Goal: Information Seeking & Learning: Learn about a topic

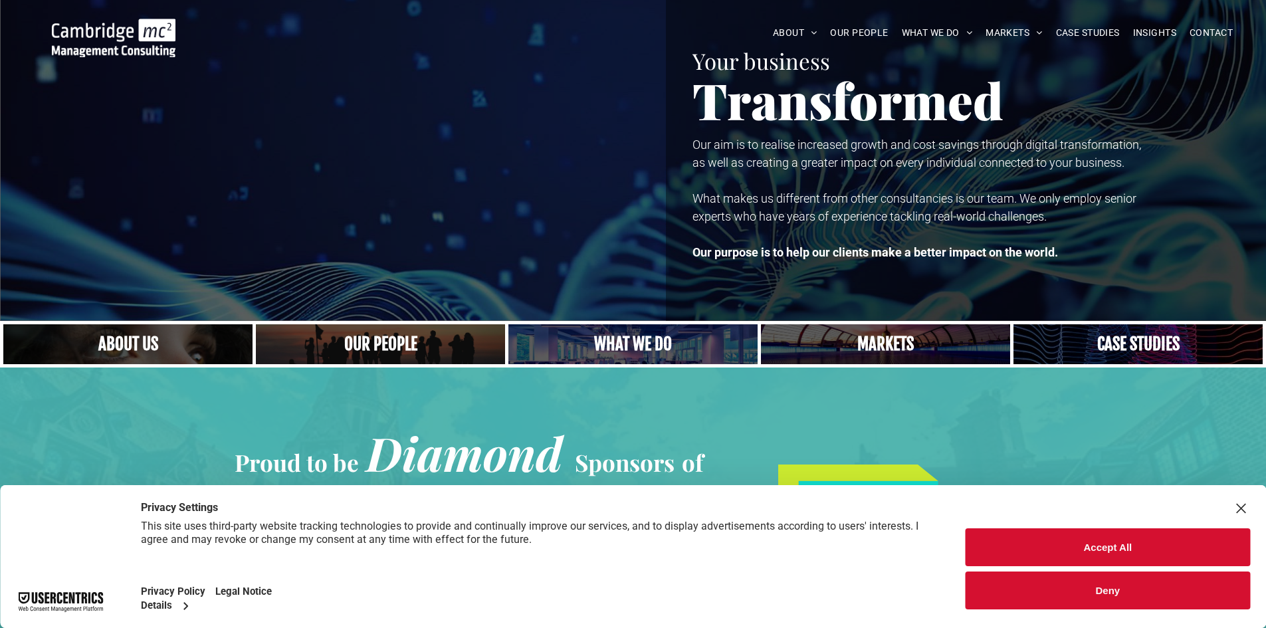
scroll to position [66, 0]
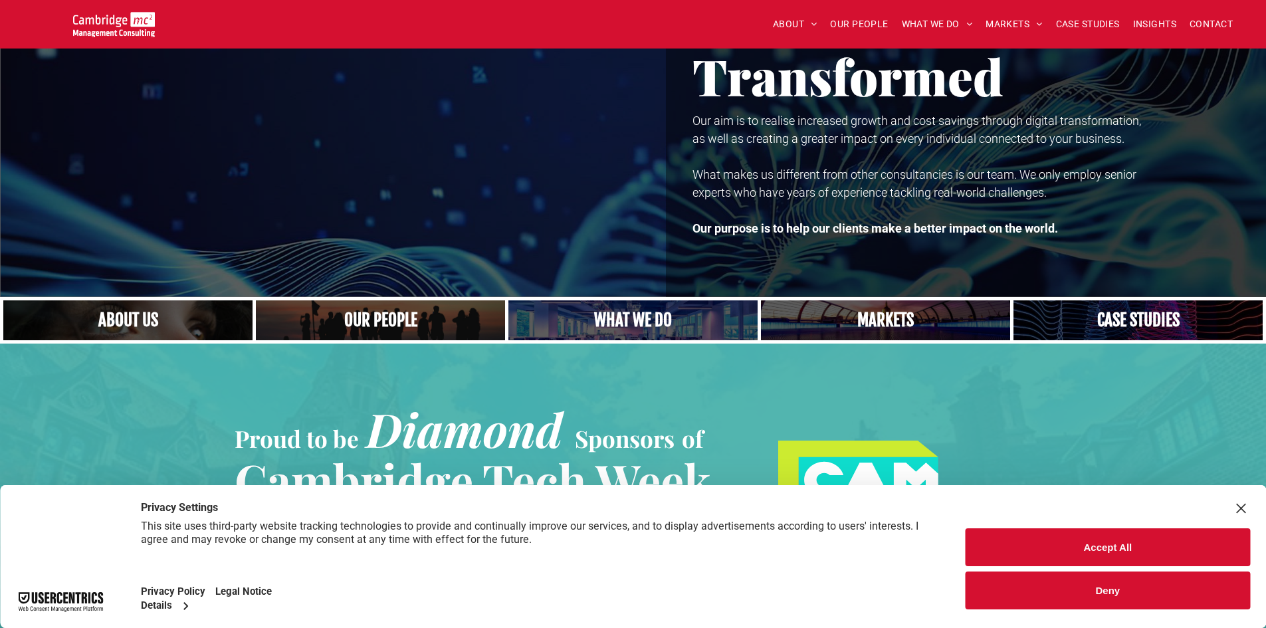
click at [345, 319] on link "A crowd in silhouette at sunset, on a rise or lookout point" at bounding box center [381, 320] width 265 height 43
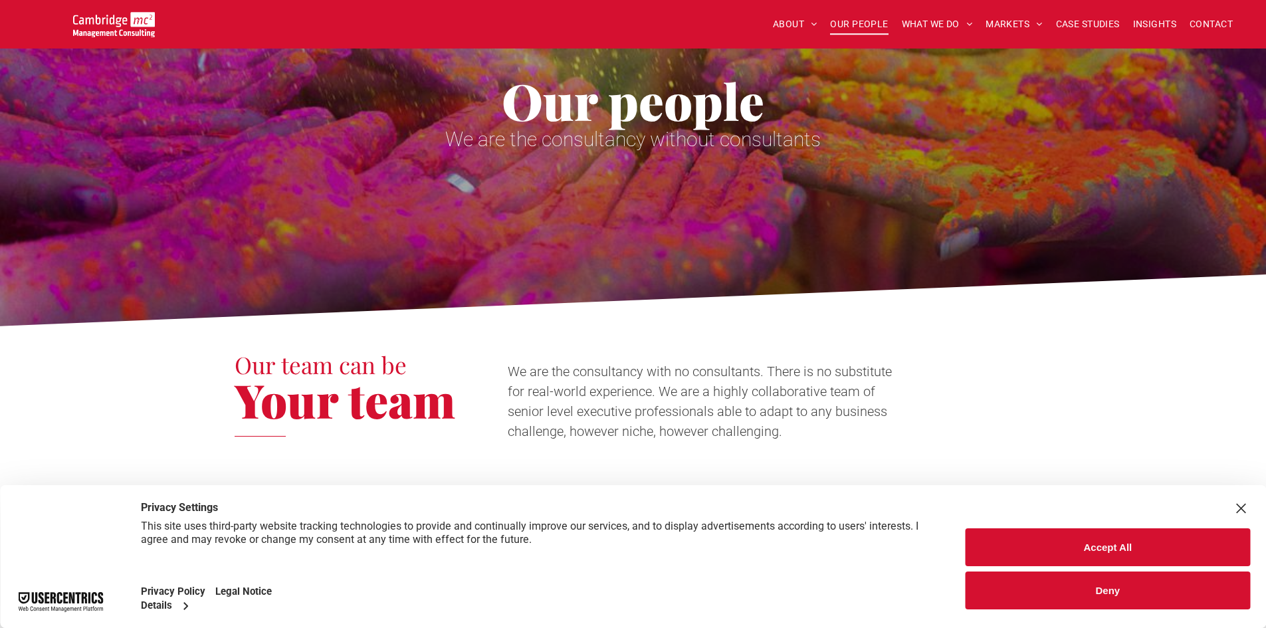
scroll to position [133, 0]
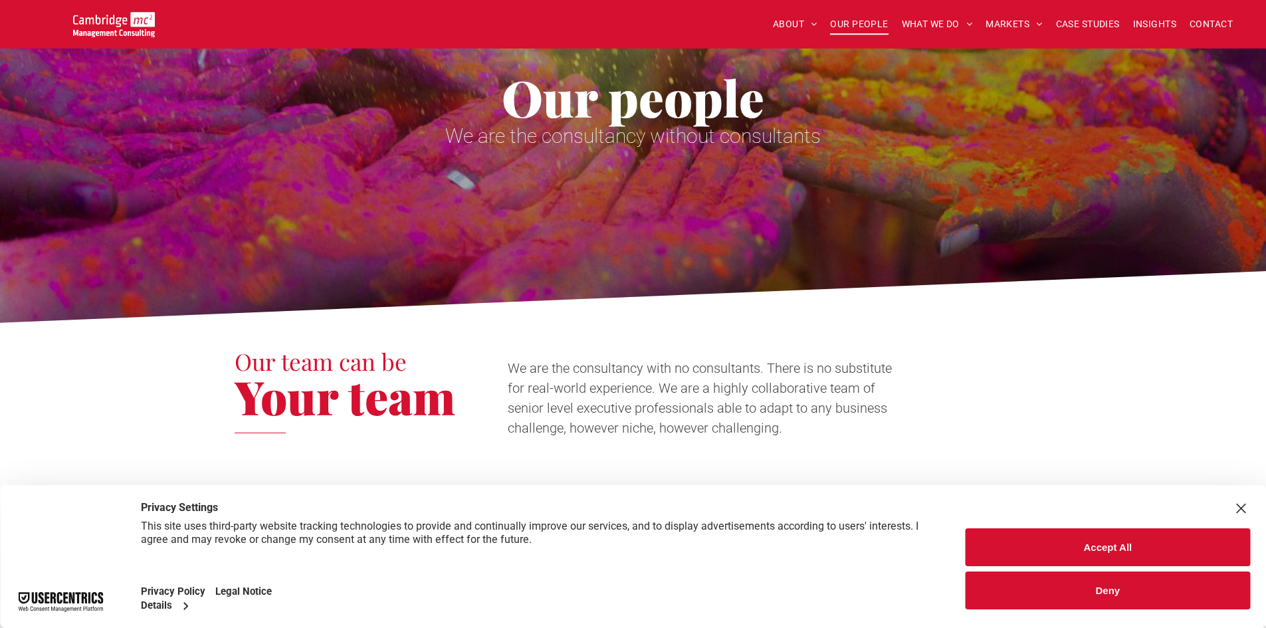
click at [1084, 594] on button "Deny" at bounding box center [1108, 591] width 285 height 38
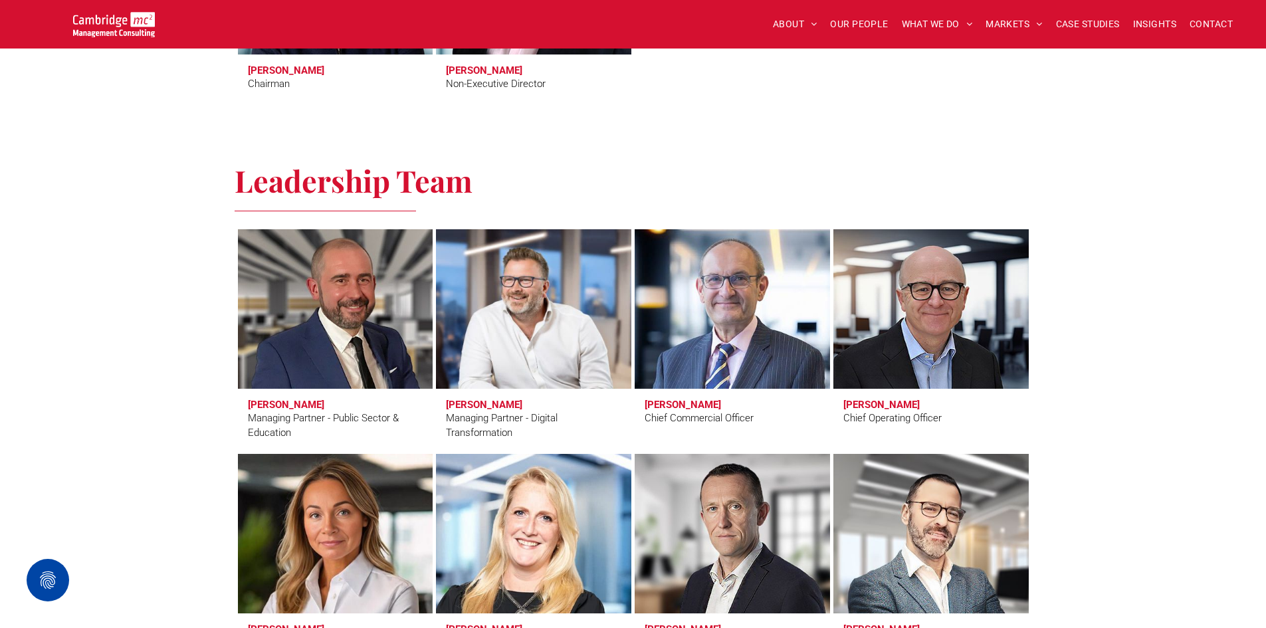
scroll to position [864, 0]
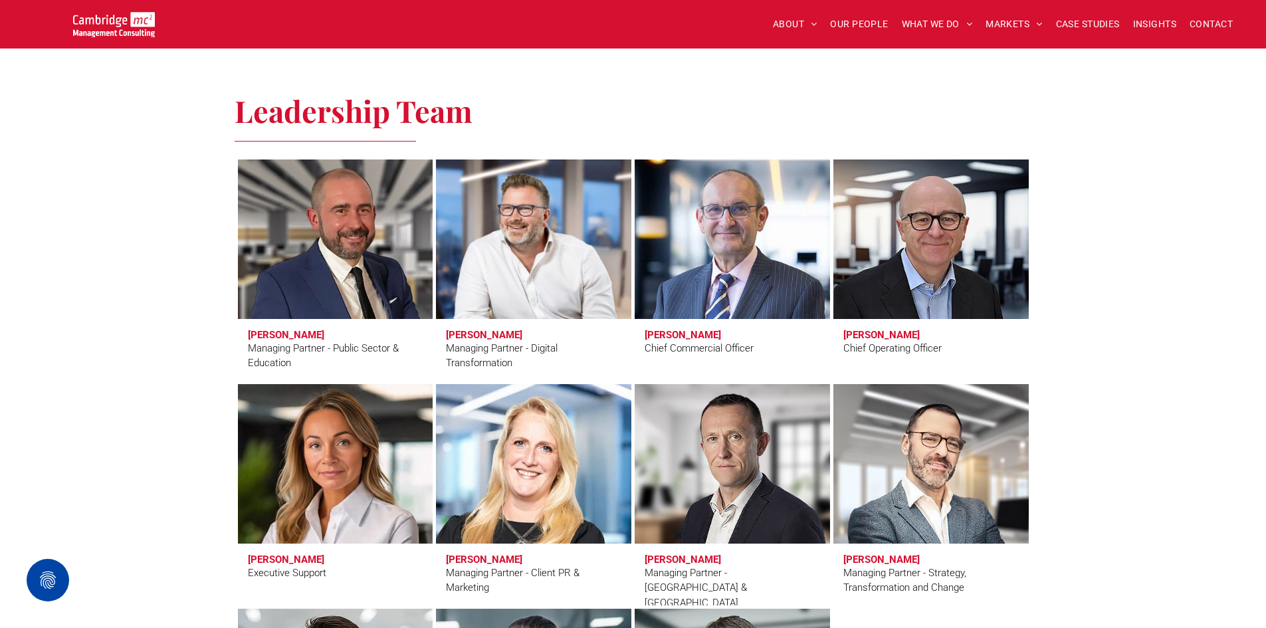
click at [524, 261] on link at bounding box center [533, 239] width 207 height 169
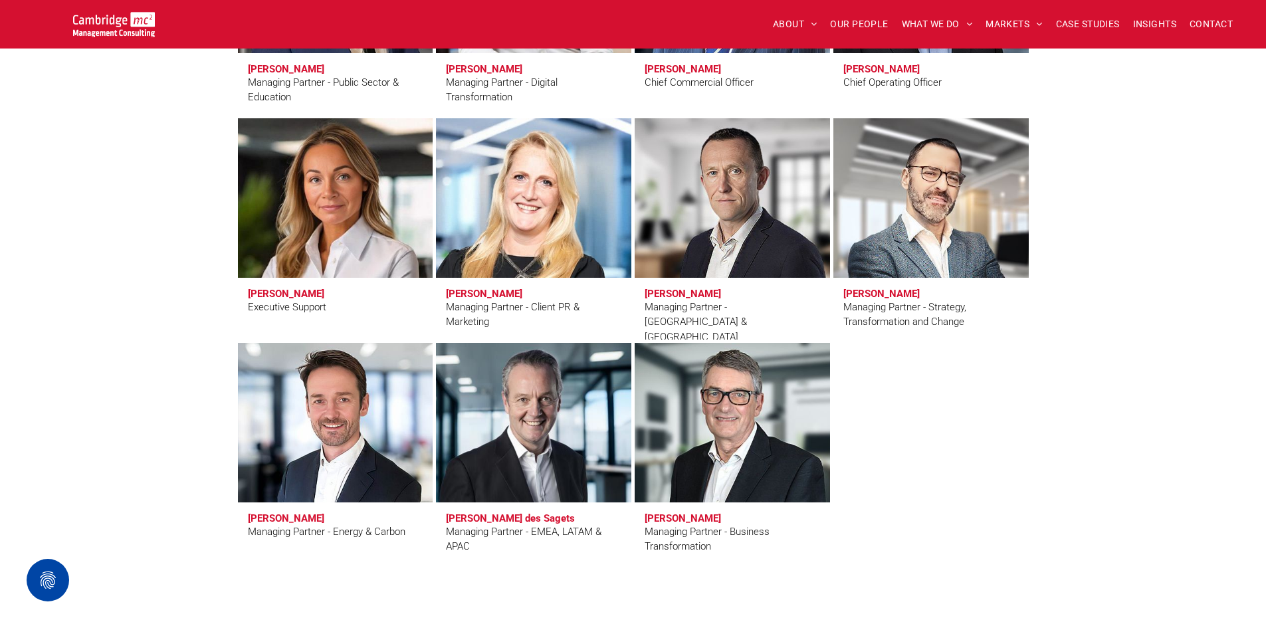
scroll to position [1064, 0]
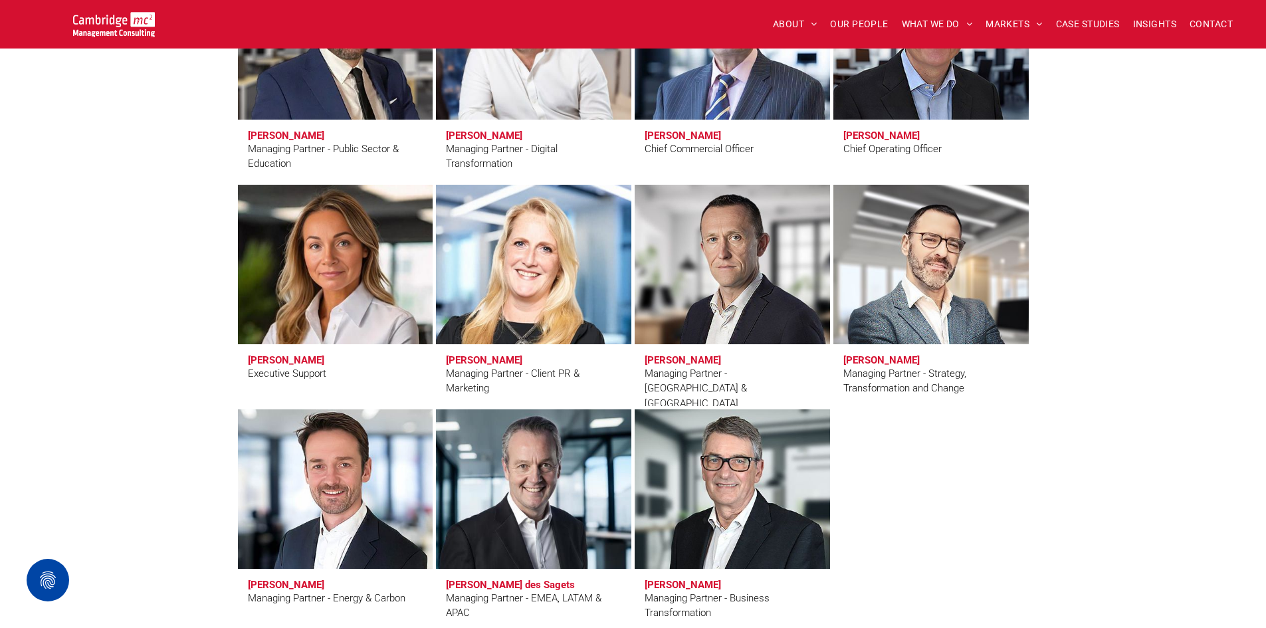
click at [305, 456] on link at bounding box center [335, 489] width 207 height 169
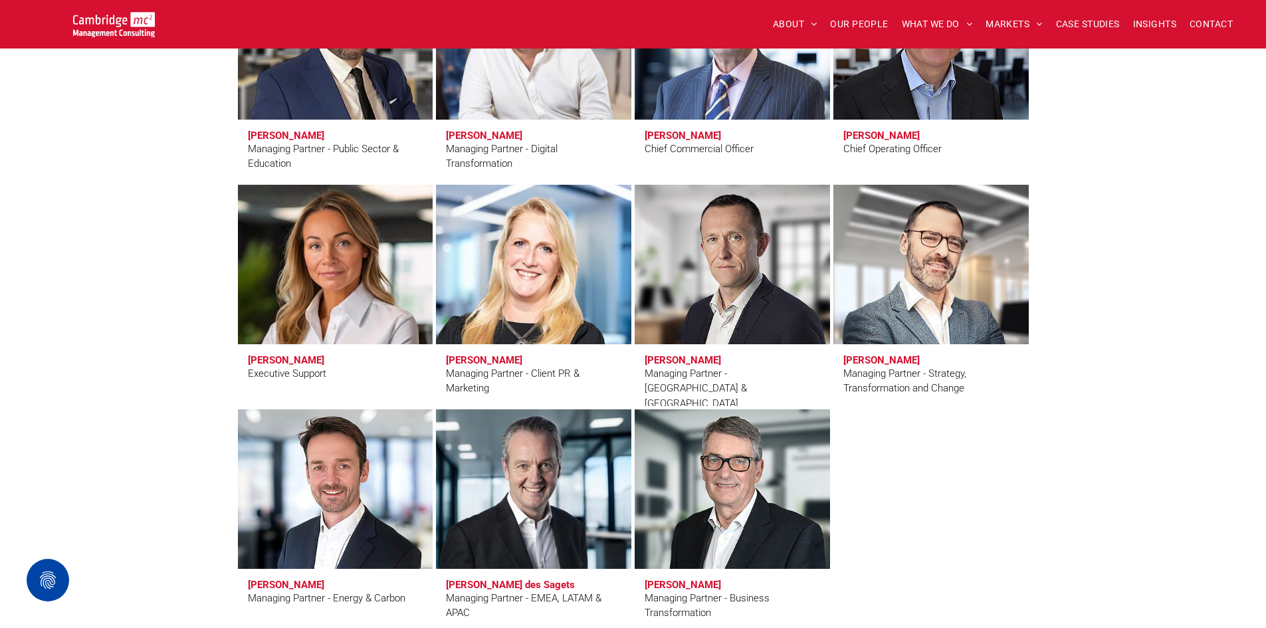
click at [950, 304] on link at bounding box center [931, 264] width 207 height 169
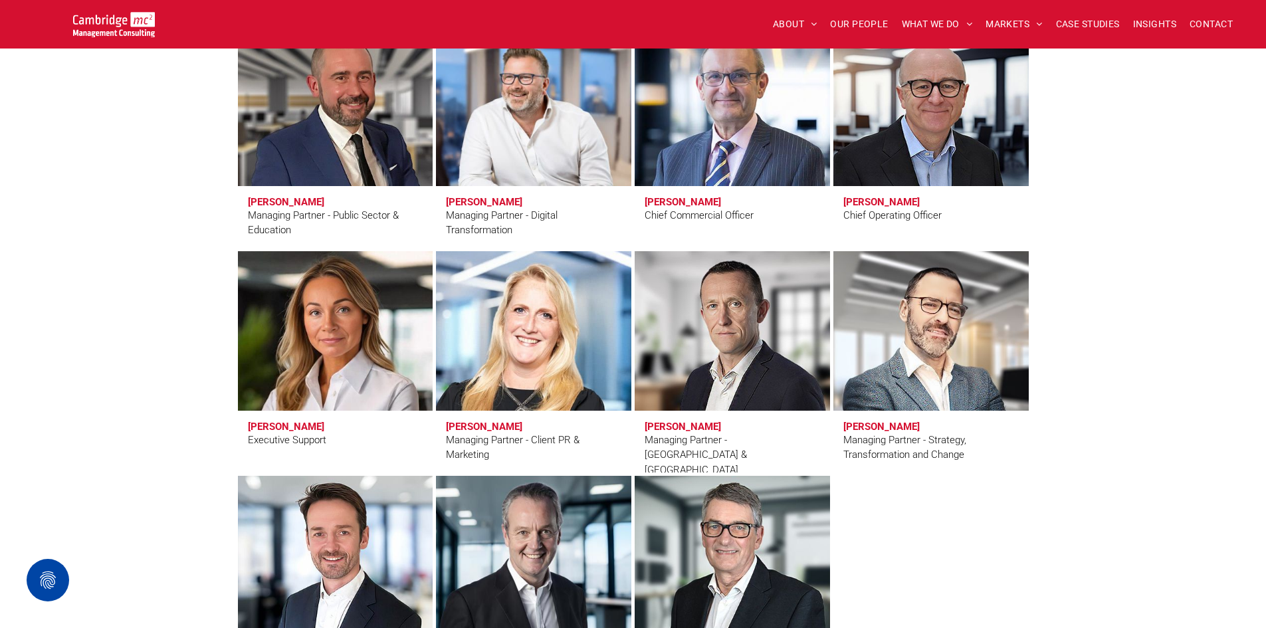
scroll to position [931, 0]
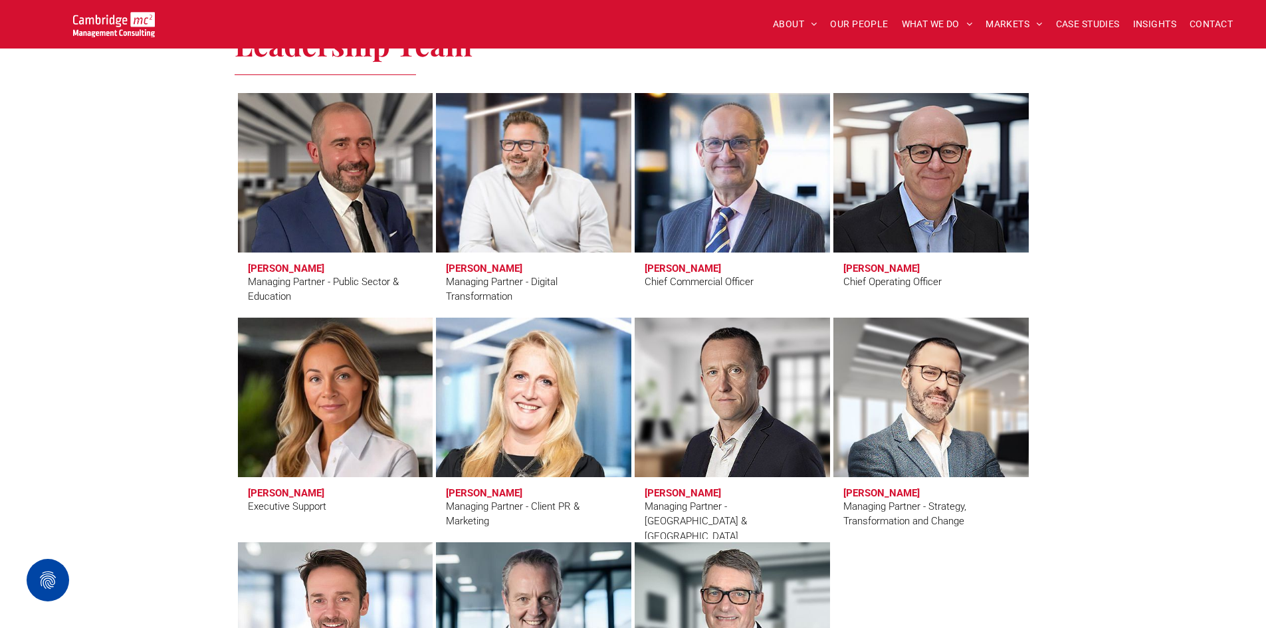
click at [943, 193] on link at bounding box center [931, 172] width 207 height 169
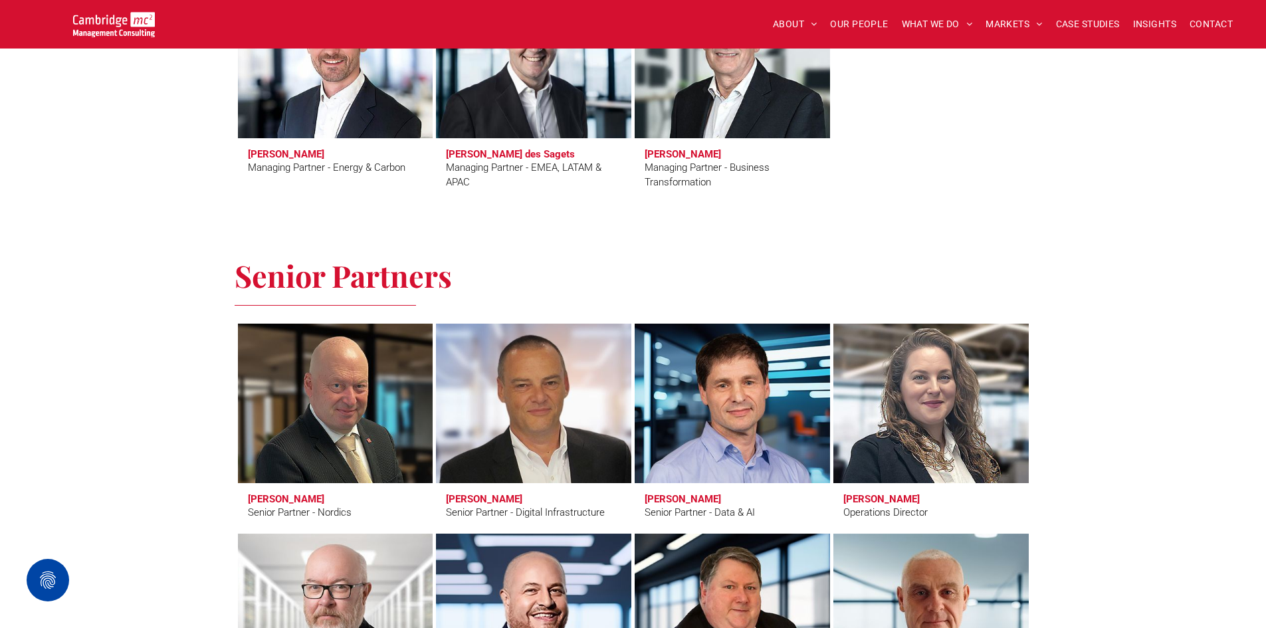
scroll to position [1662, 0]
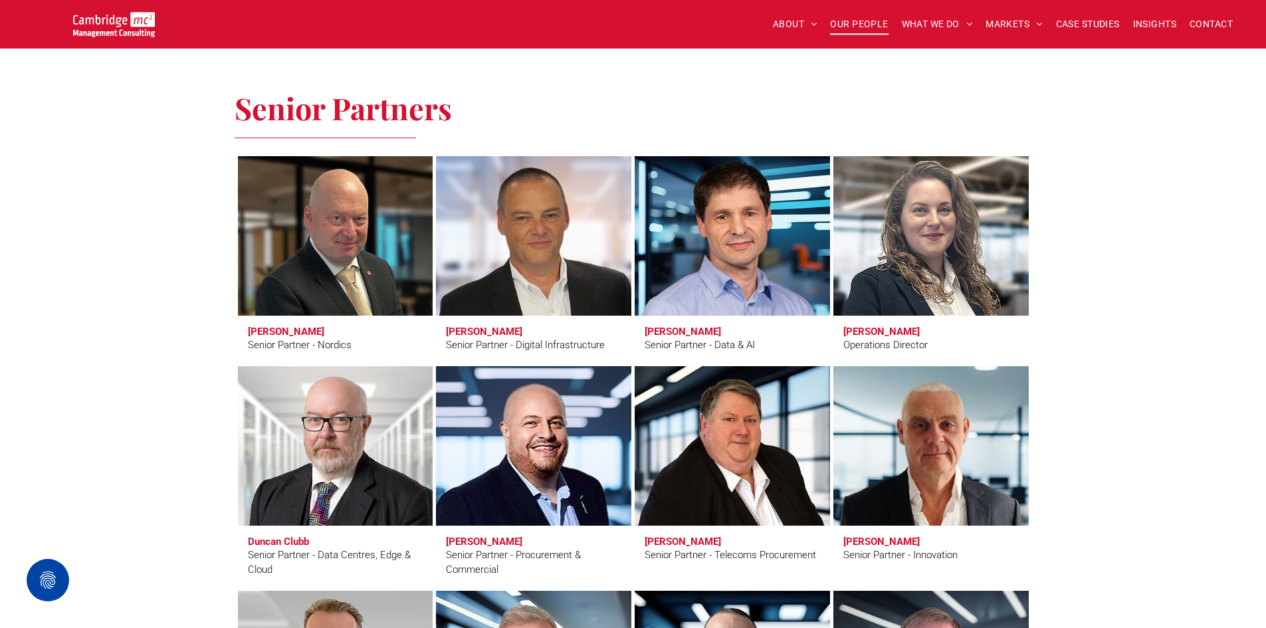
click at [762, 258] on link "Simon Brueckheimer" at bounding box center [732, 236] width 207 height 169
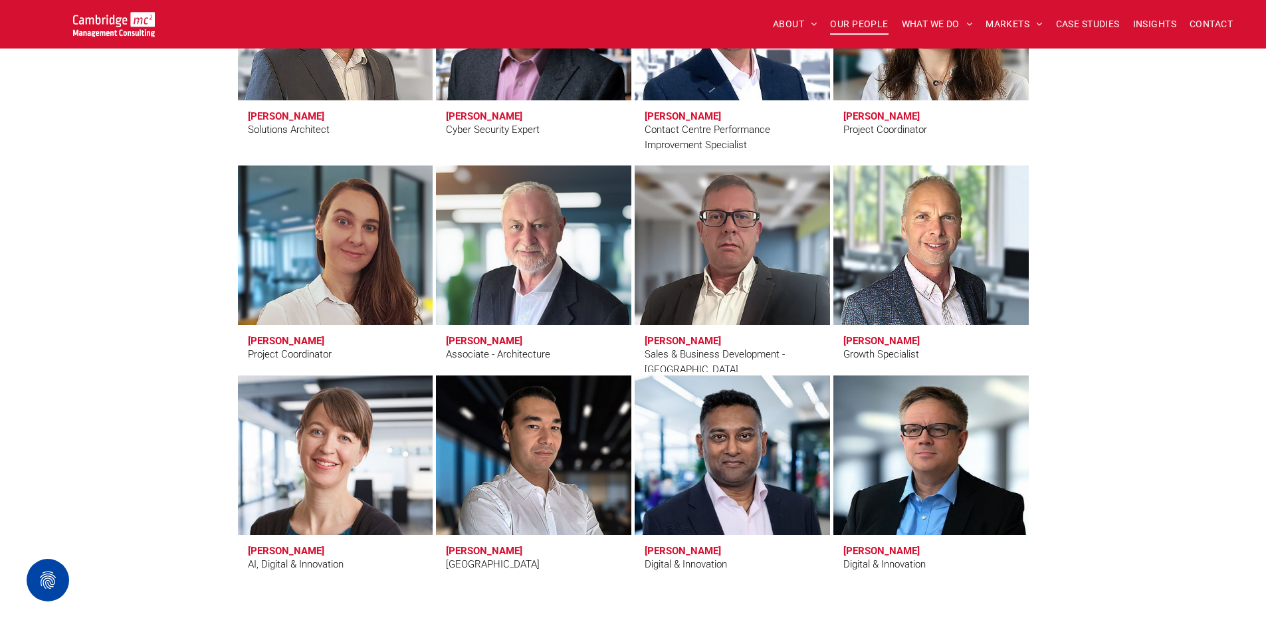
scroll to position [4188, 0]
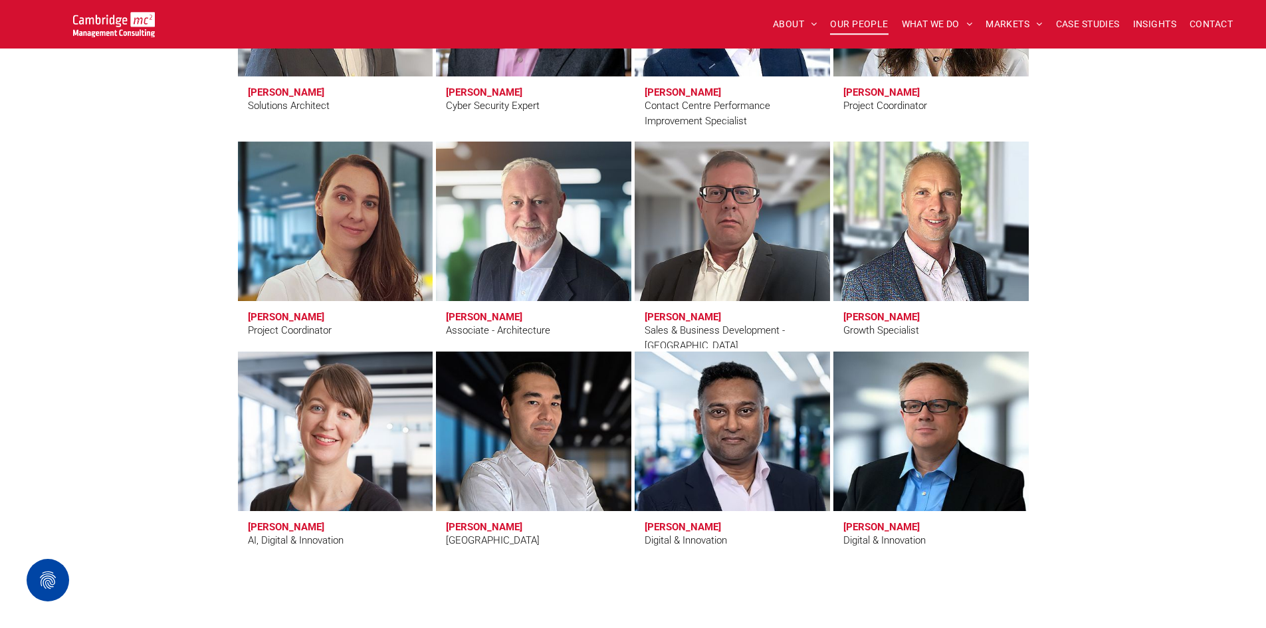
click at [760, 433] on link at bounding box center [732, 431] width 207 height 169
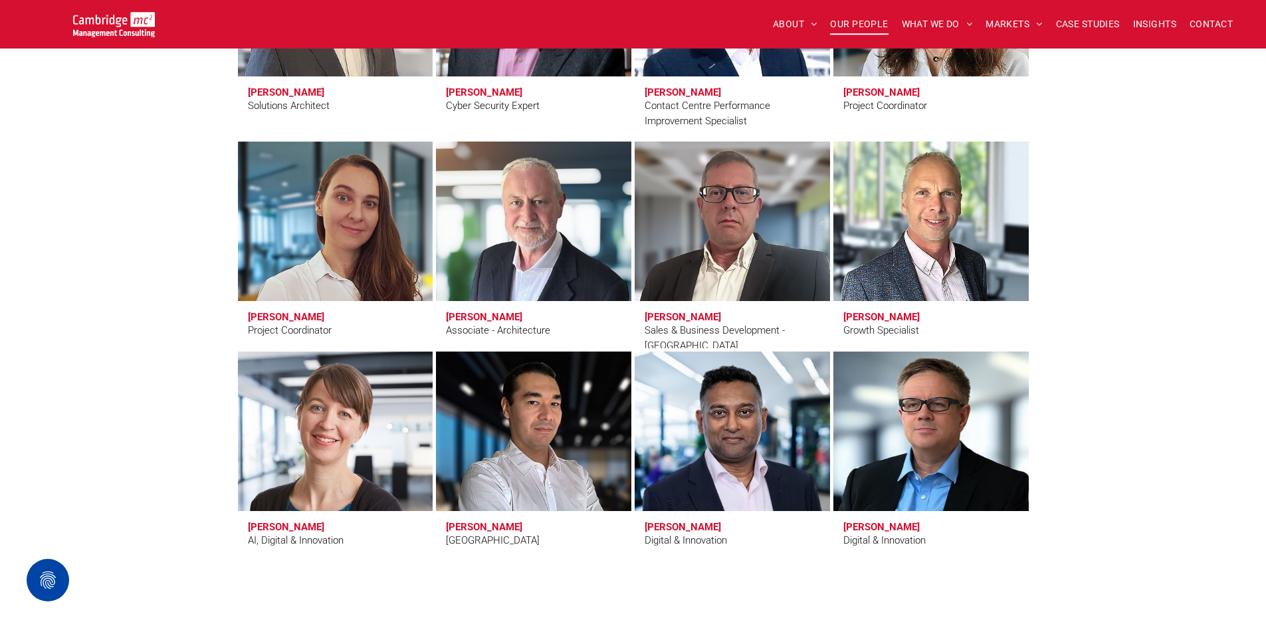
click at [917, 421] on link at bounding box center [931, 431] width 207 height 169
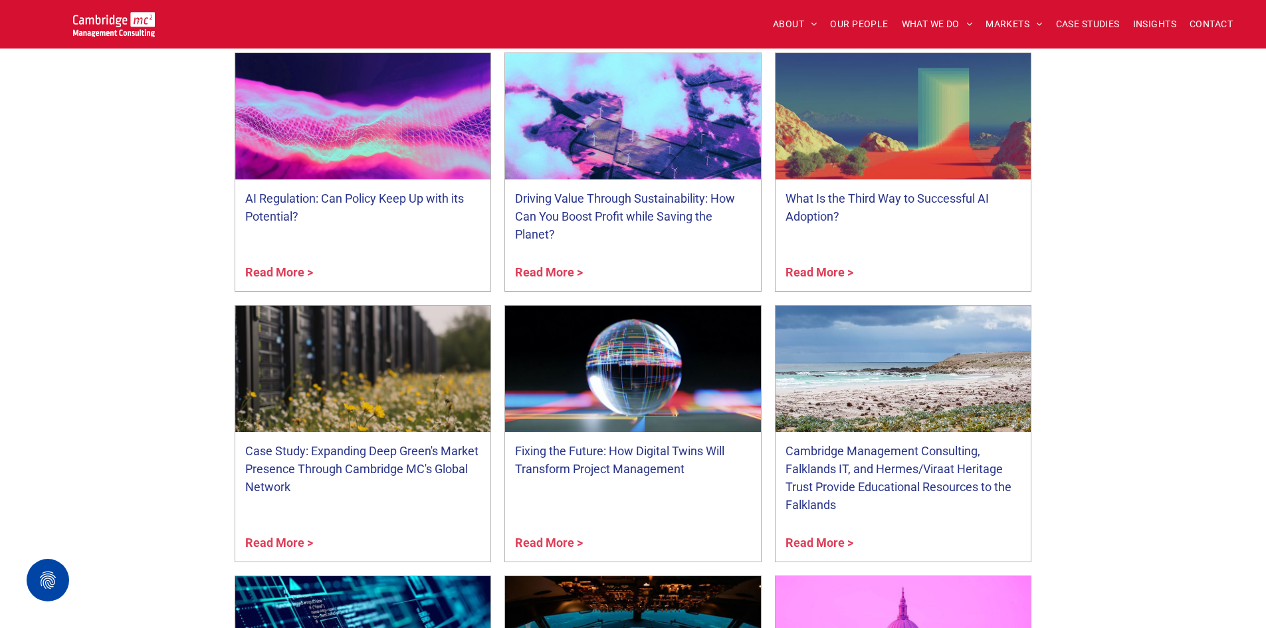
scroll to position [4919, 0]
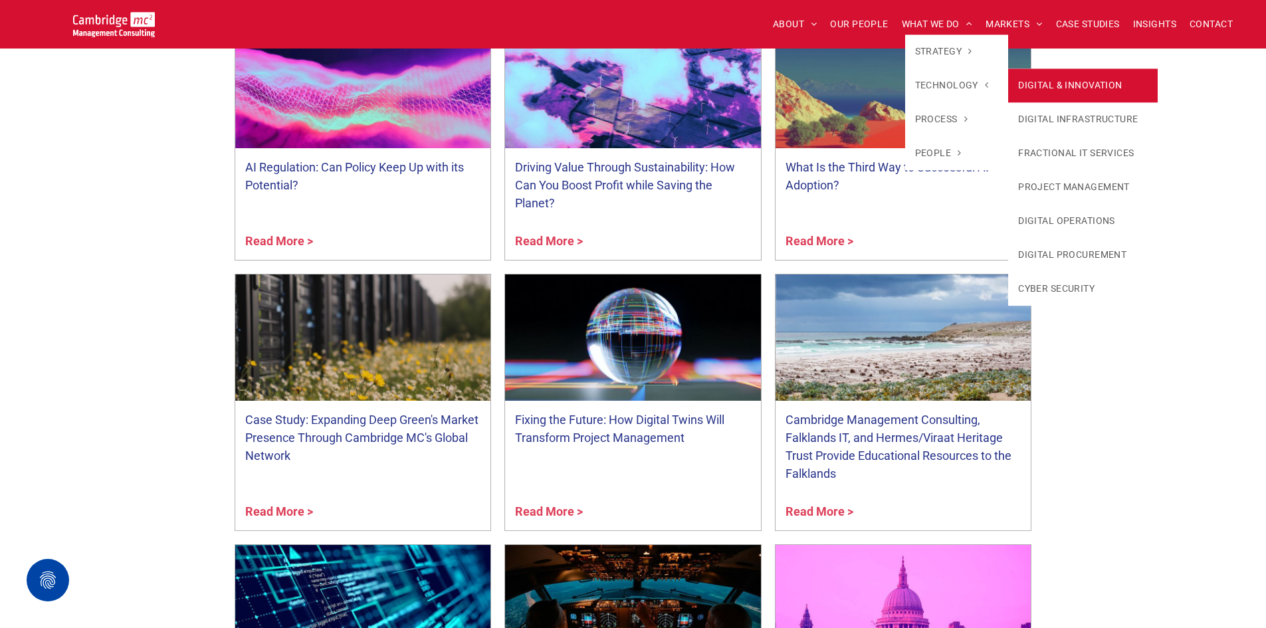
click at [1056, 82] on link "DIGITAL & INNOVATION" at bounding box center [1083, 85] width 150 height 34
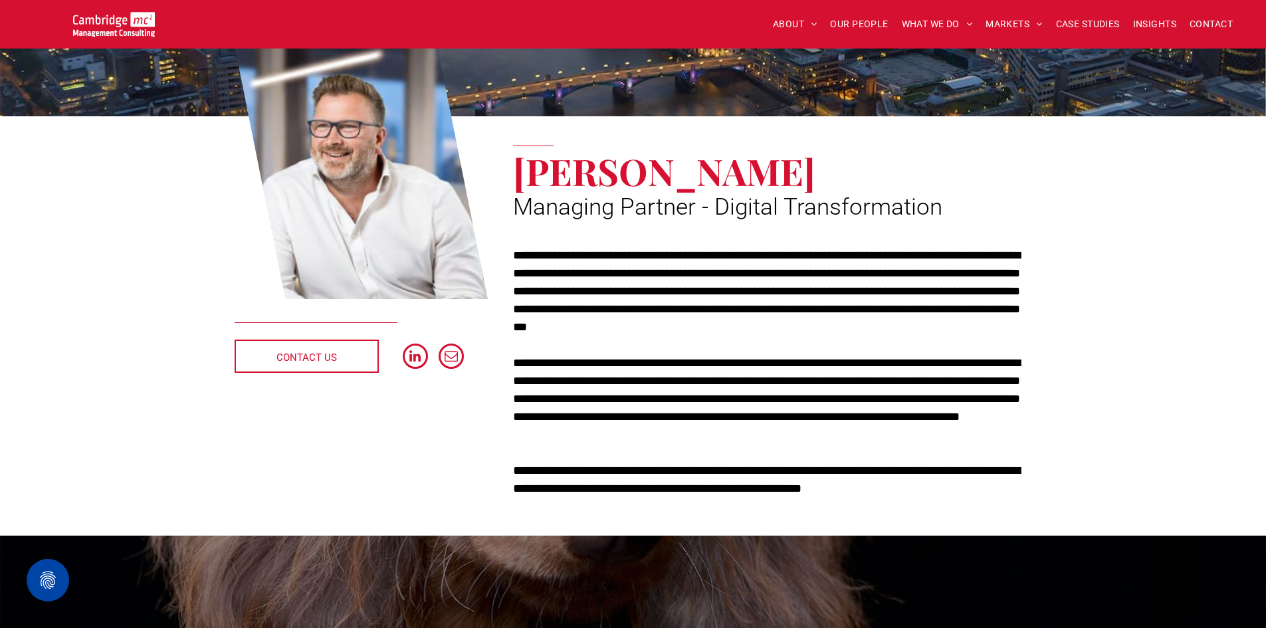
scroll to position [133, 0]
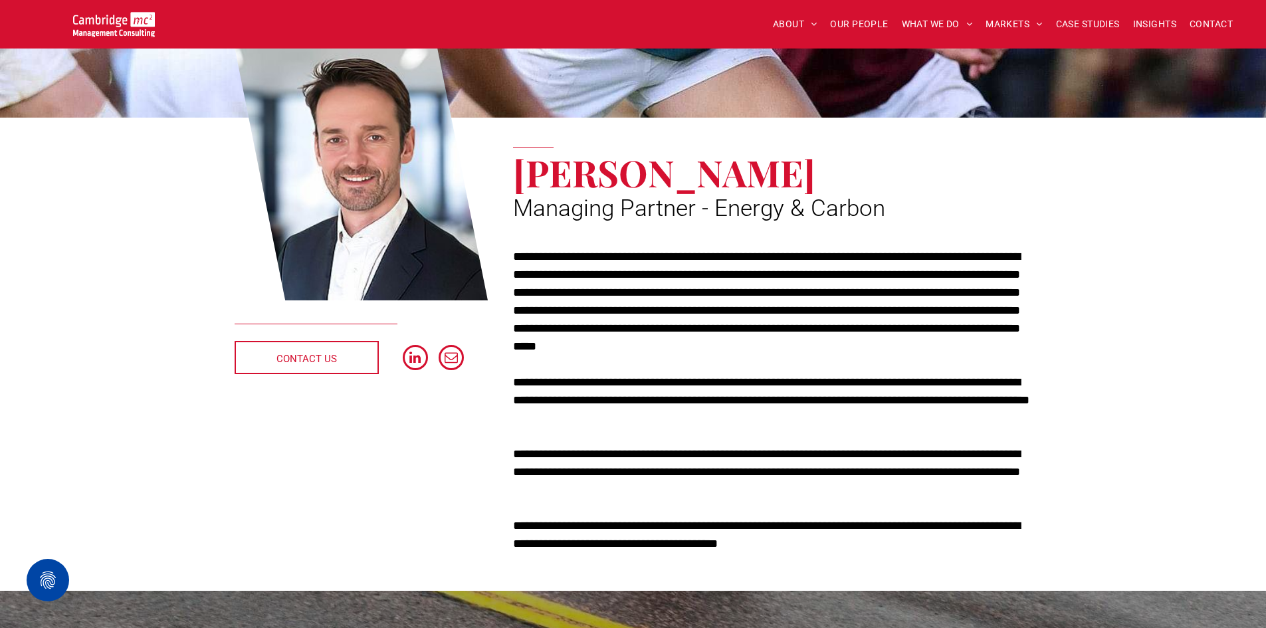
scroll to position [133, 0]
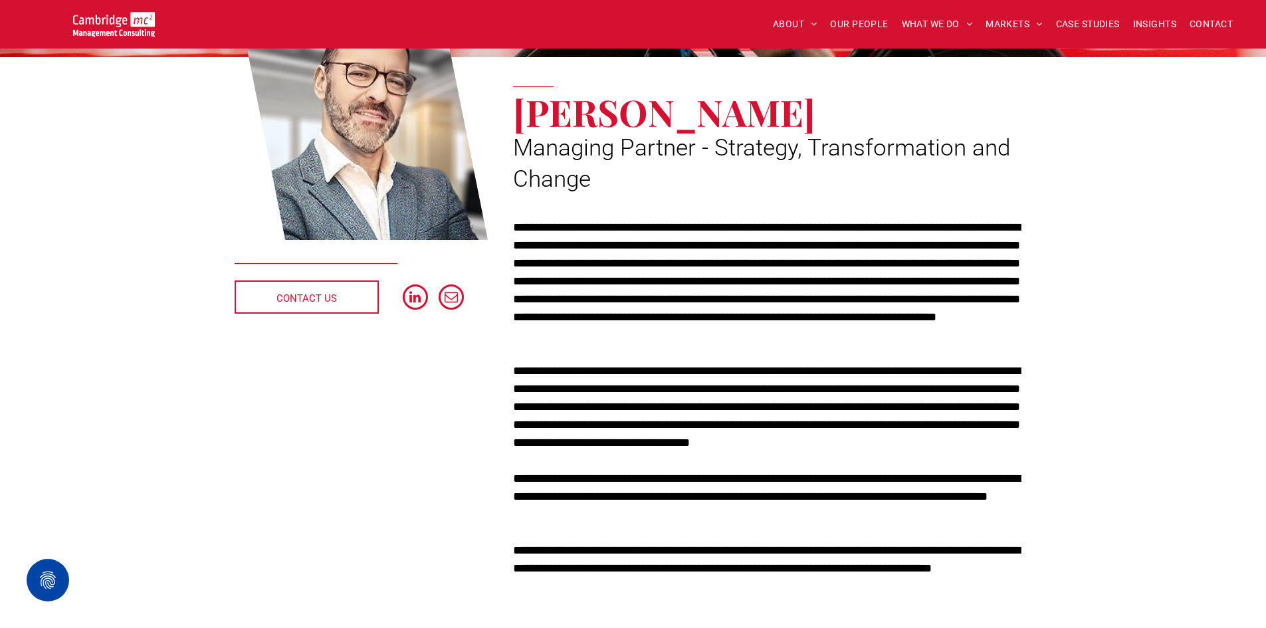
scroll to position [199, 0]
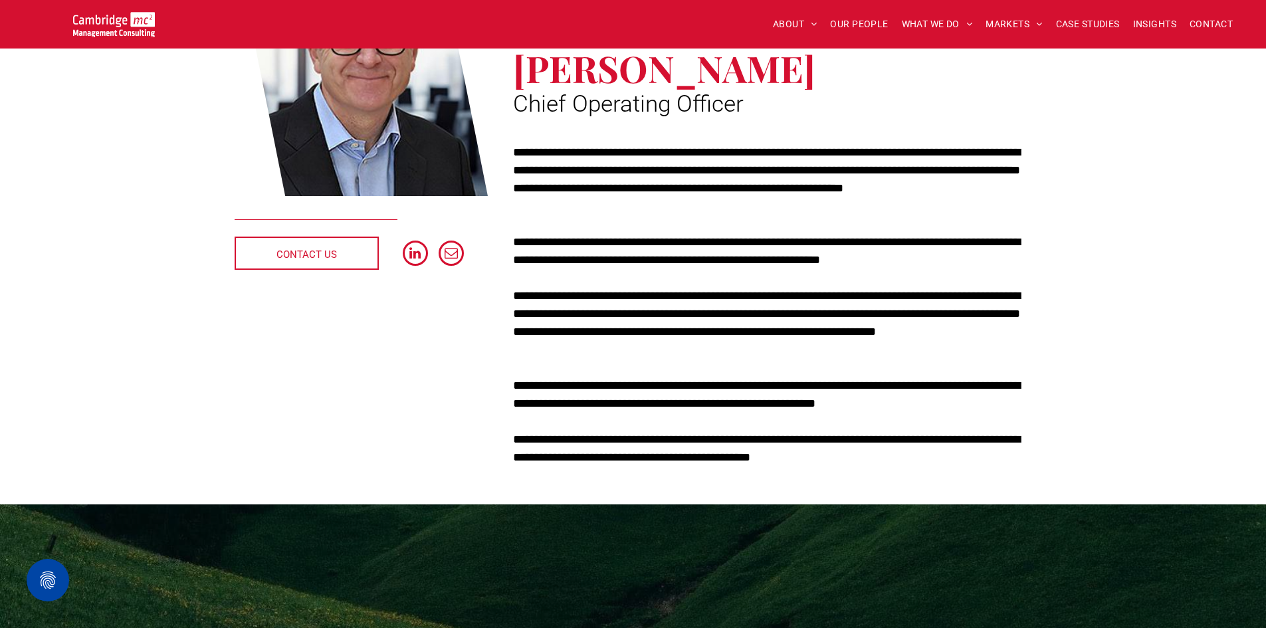
scroll to position [266, 0]
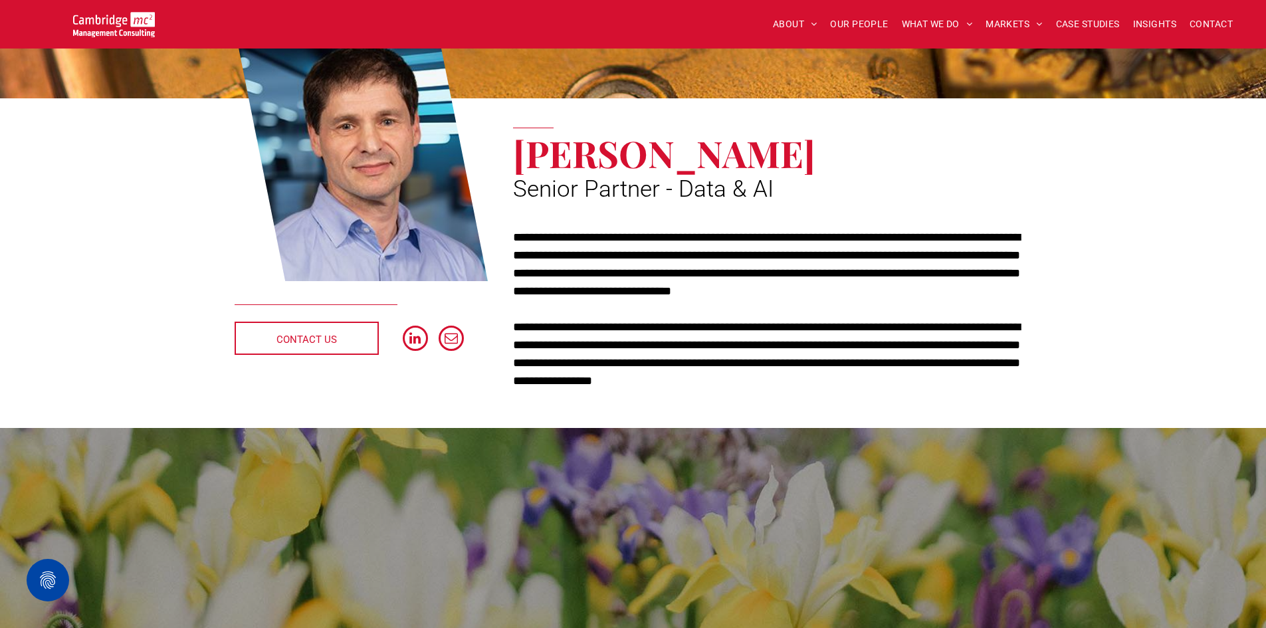
scroll to position [133, 0]
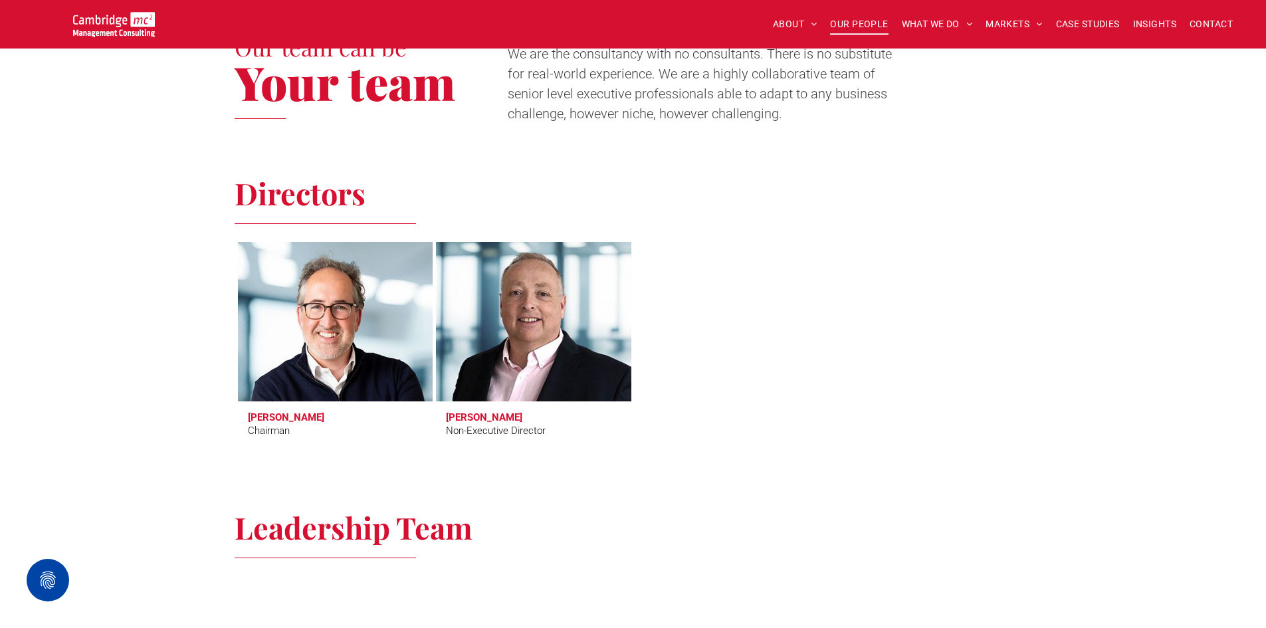
scroll to position [465, 0]
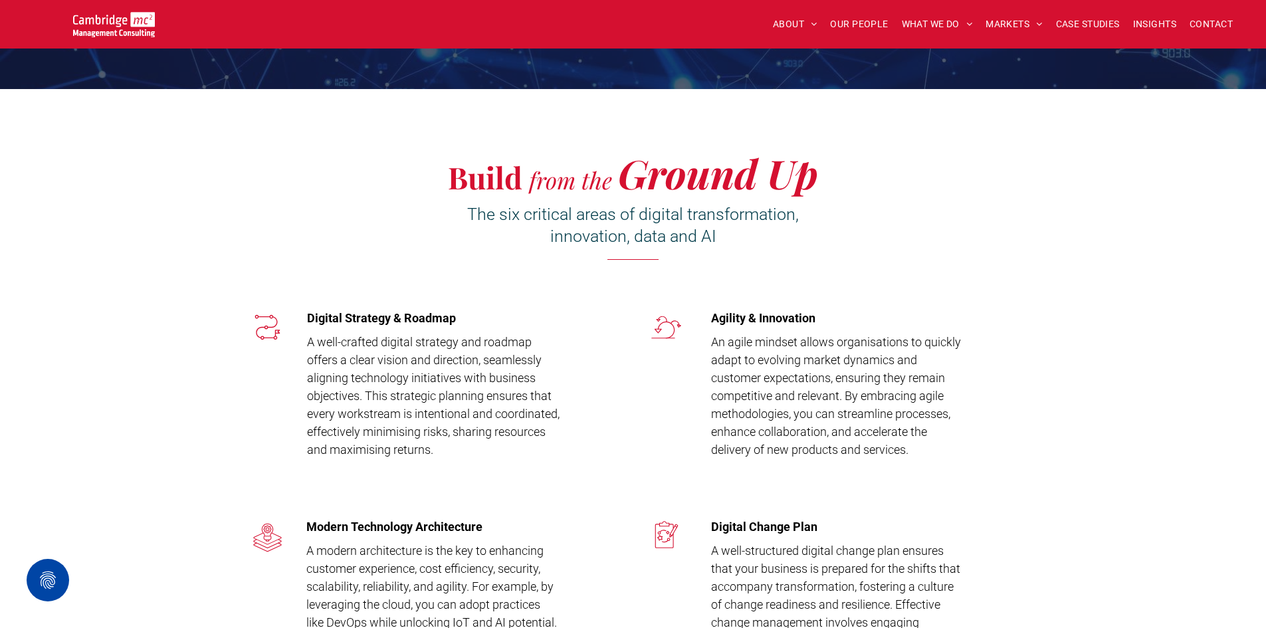
scroll to position [1795, 0]
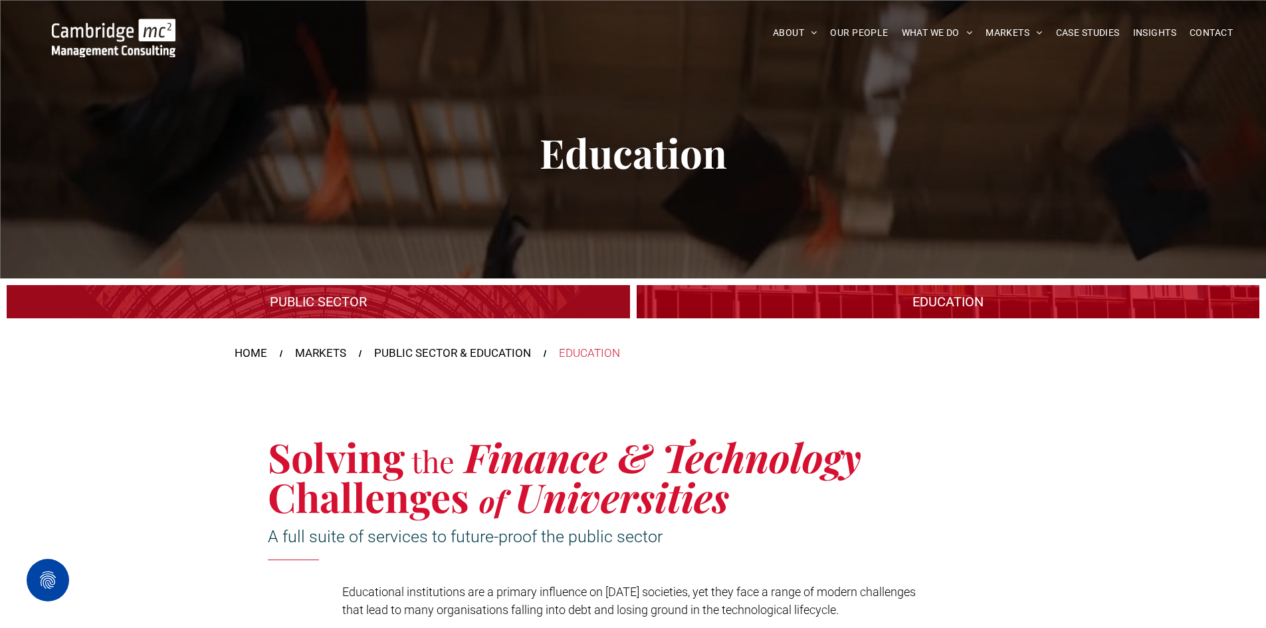
click at [431, 296] on link "A large mall with arched glass roof" at bounding box center [318, 302] width 661 height 35
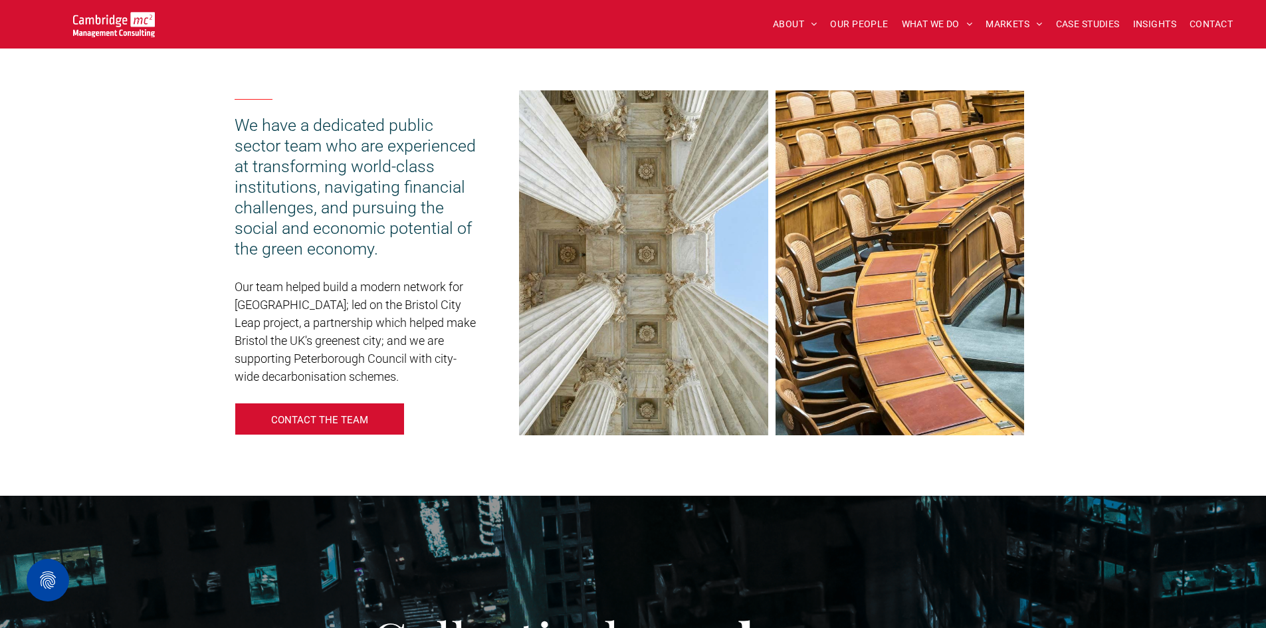
scroll to position [864, 0]
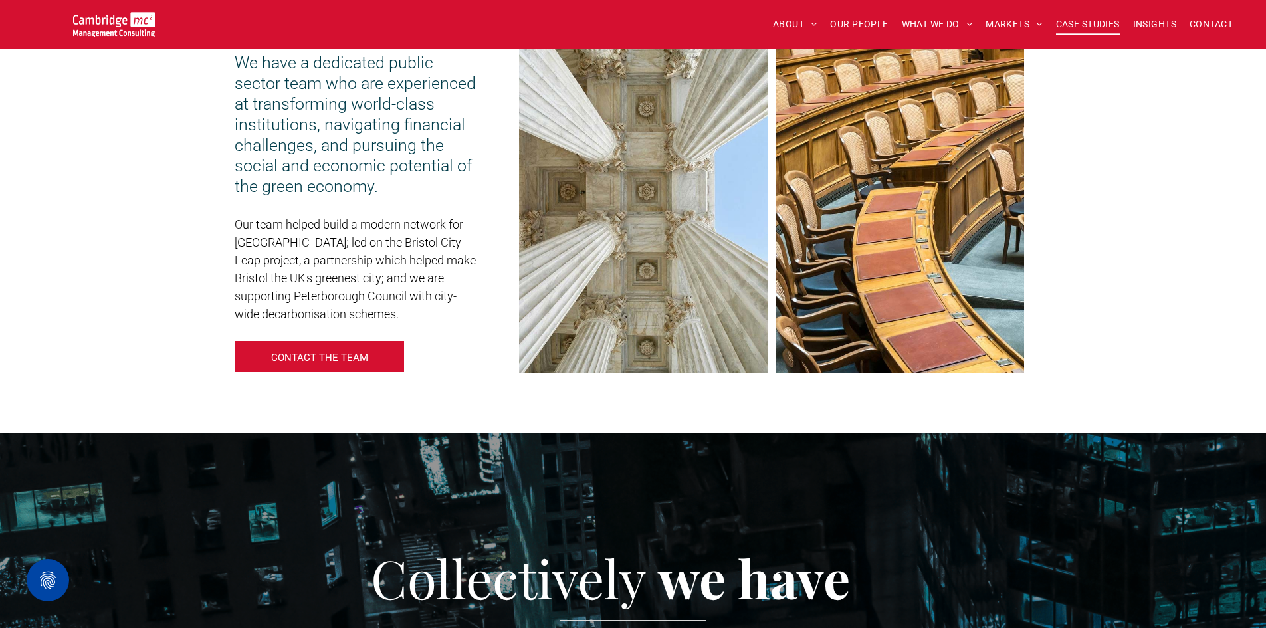
click at [1099, 23] on span "CASE STUDIES" at bounding box center [1088, 24] width 64 height 21
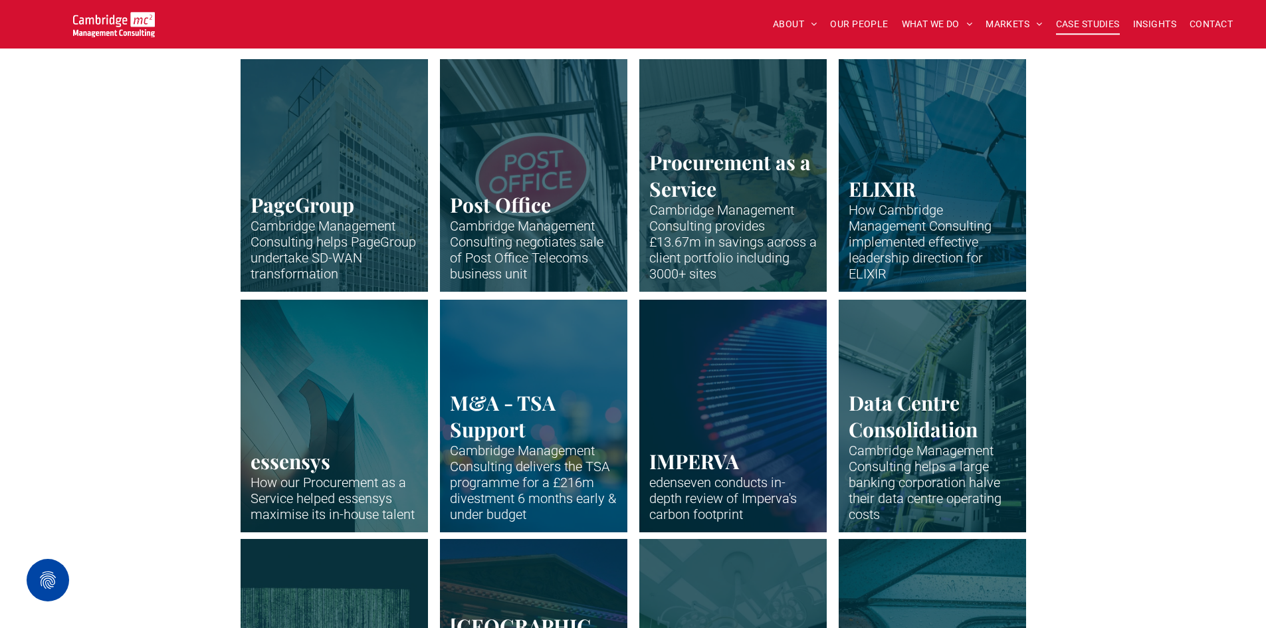
scroll to position [665, 0]
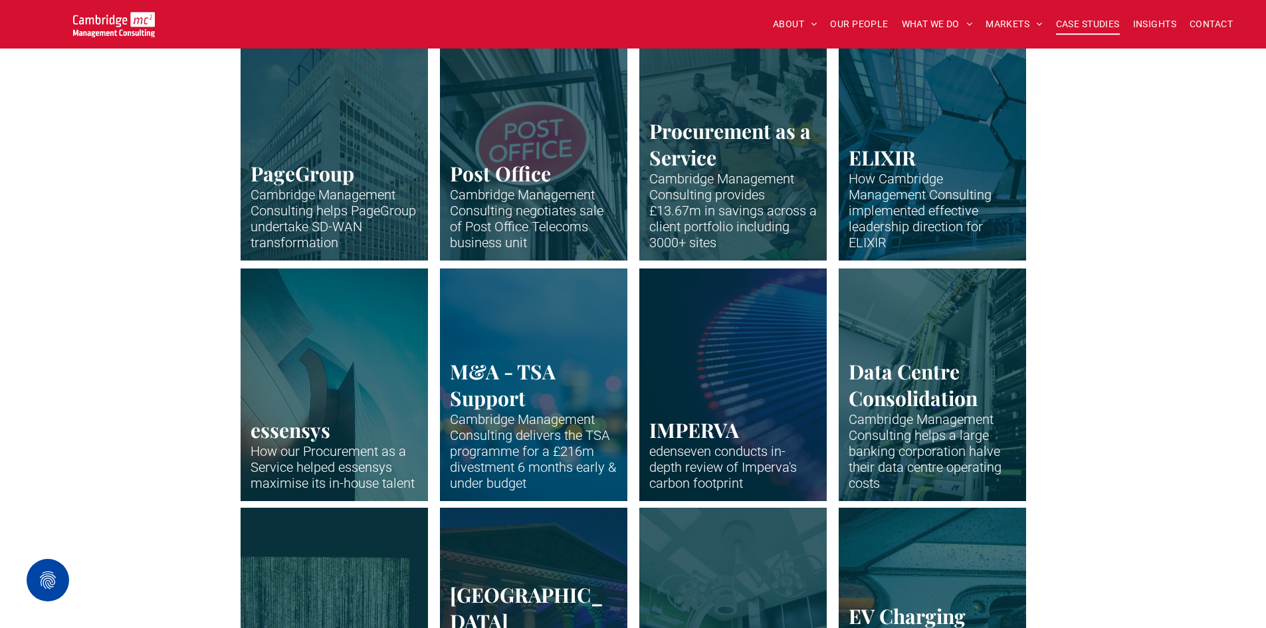
click at [885, 178] on link "Office building of PageGroup in Madison Avenue, New York" at bounding box center [932, 144] width 199 height 247
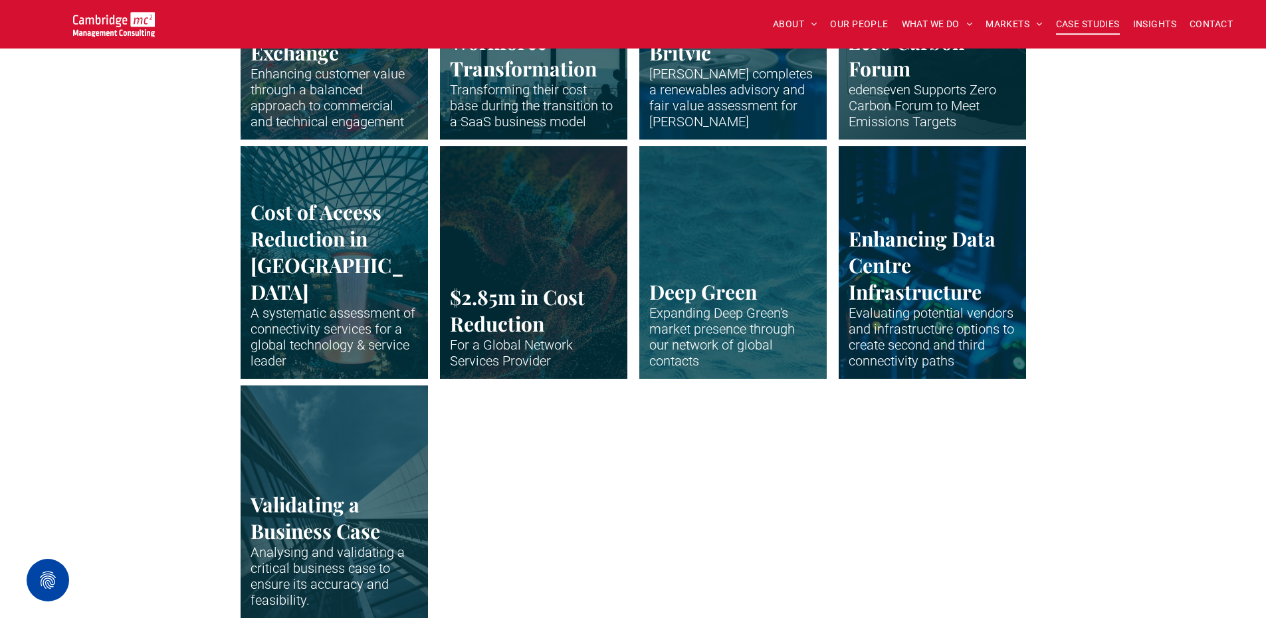
scroll to position [2725, 0]
